Goal: Use online tool/utility: Utilize a website feature to perform a specific function

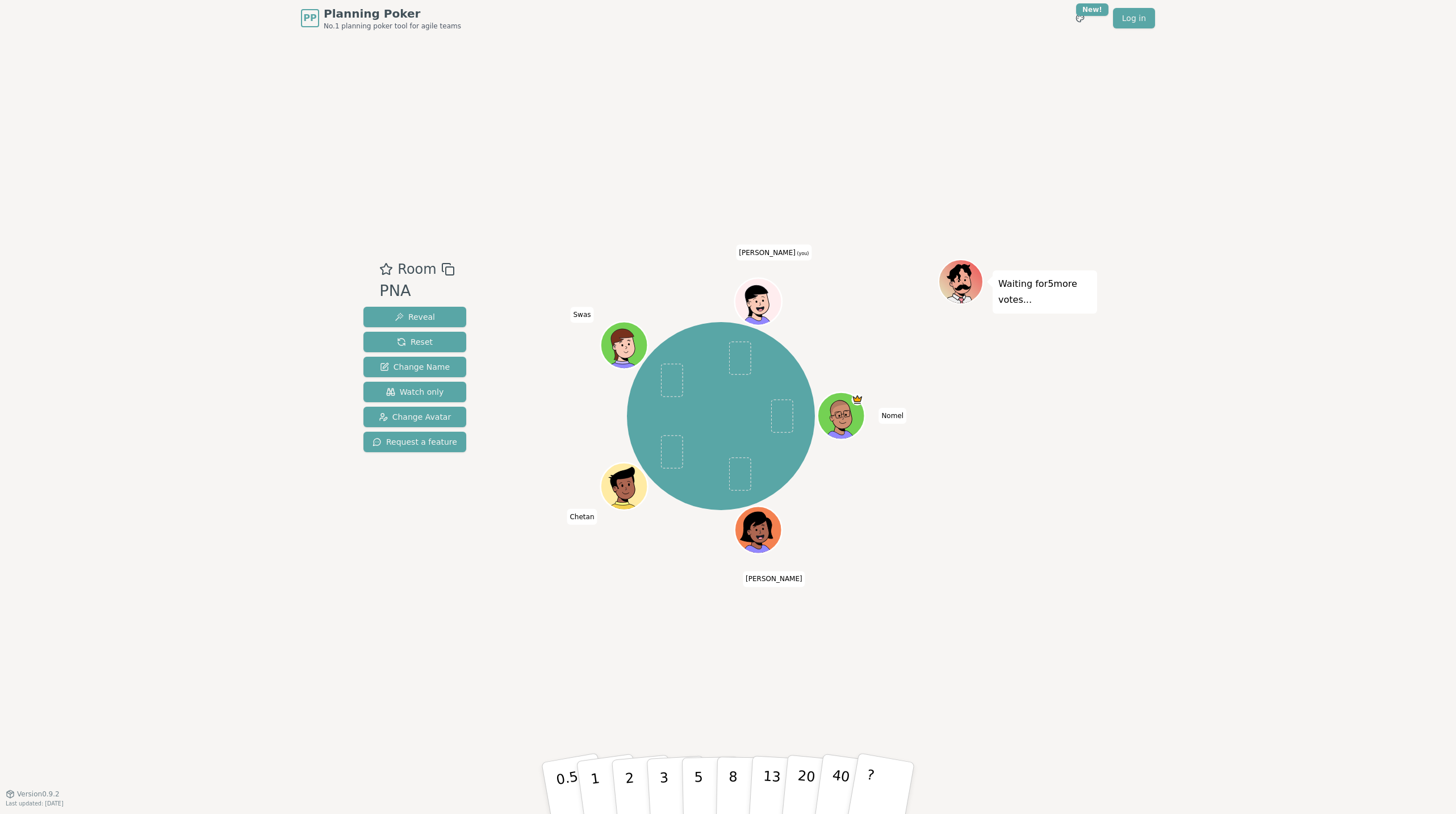
click at [206, 503] on div "PP Planning Poker No.1 planning poker tool for agile teams Toggle theme New! Lo…" at bounding box center [728, 407] width 1456 height 814
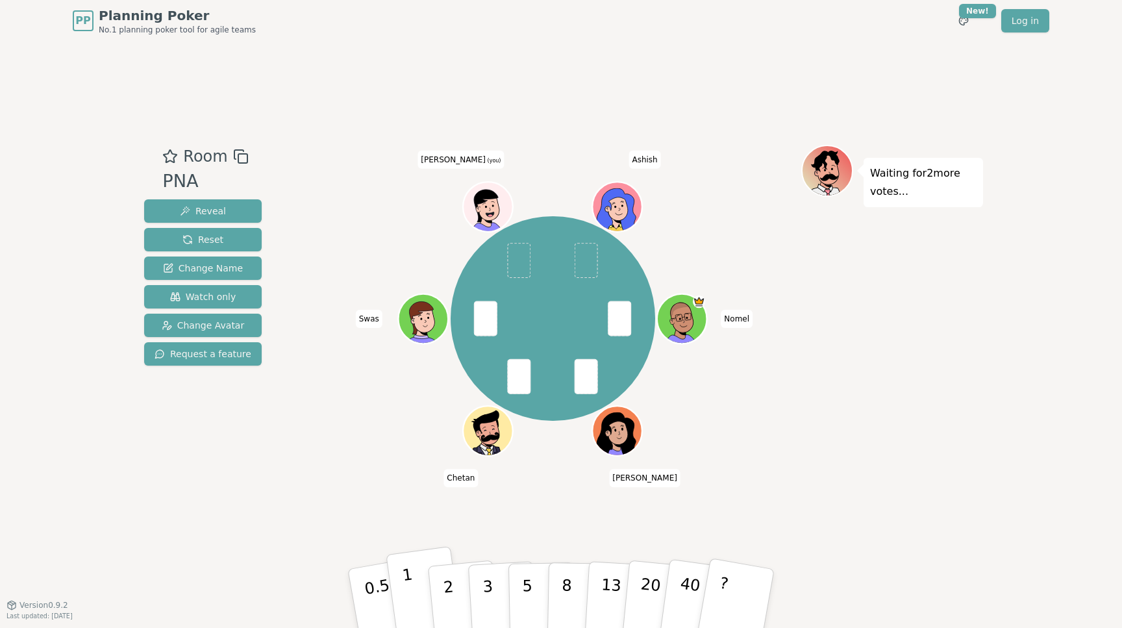
click at [401, 592] on button "1" at bounding box center [424, 598] width 77 height 105
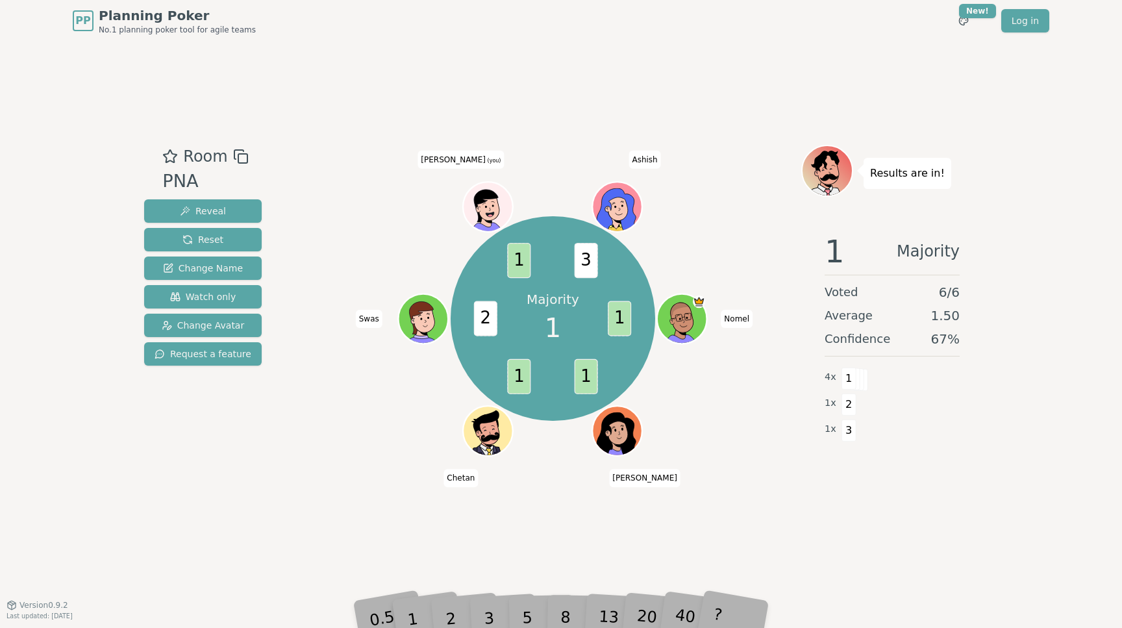
click at [145, 486] on div "Room PNA Reveal Reset Change Name Watch only Change Avatar Request a feature" at bounding box center [203, 323] width 128 height 357
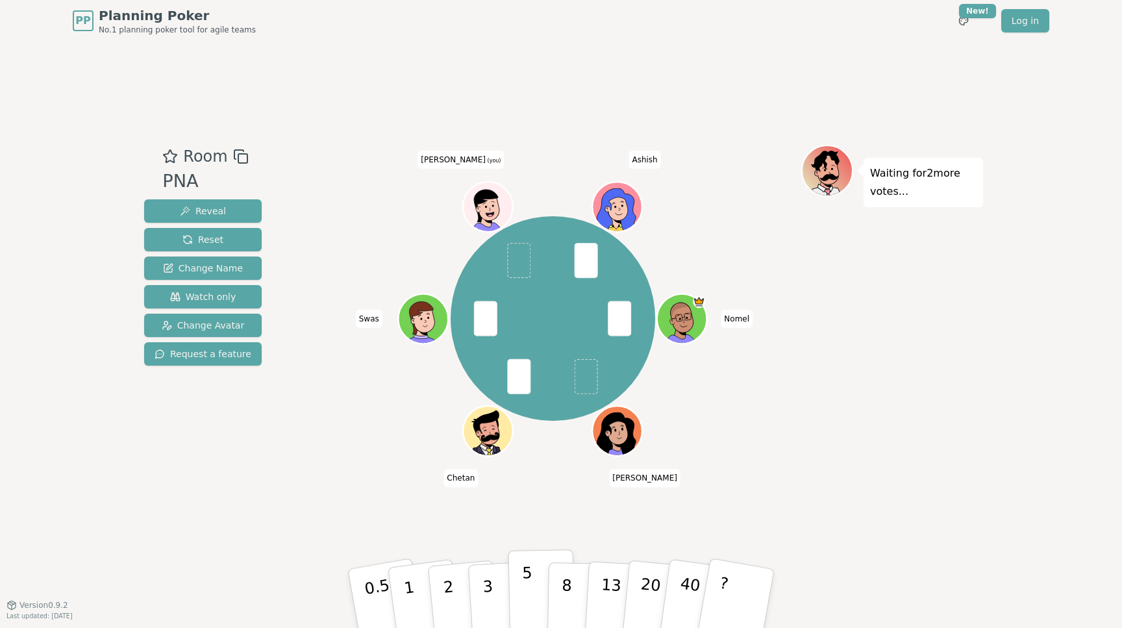
click at [526, 598] on p "5" at bounding box center [527, 599] width 11 height 70
click at [166, 509] on div "Room PNA Reveal Reset Change Name Watch only Change Avatar Request a feature [P…" at bounding box center [561, 323] width 844 height 563
click at [443, 598] on button "2" at bounding box center [464, 599] width 74 height 103
click at [448, 603] on p "2" at bounding box center [450, 600] width 17 height 71
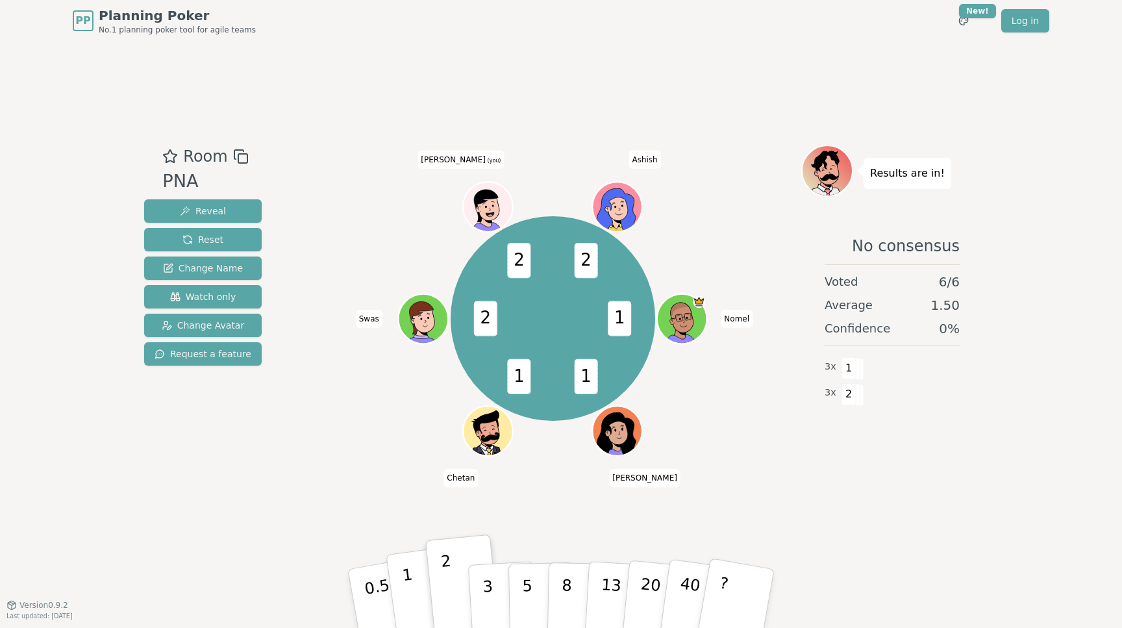
click at [413, 590] on button "1" at bounding box center [424, 598] width 77 height 105
